Goal: Go to known website: Access a specific website the user already knows

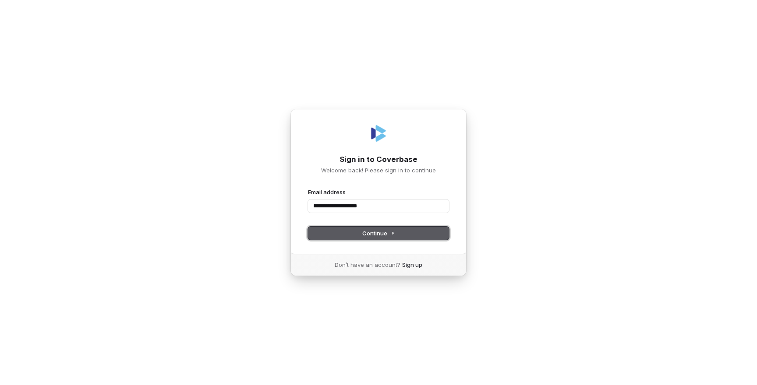
click at [379, 228] on button "Continue" at bounding box center [378, 233] width 141 height 13
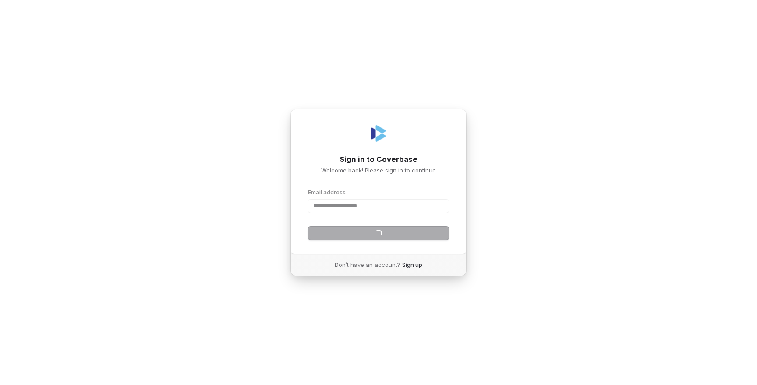
type input "**********"
